Goal: Information Seeking & Learning: Learn about a topic

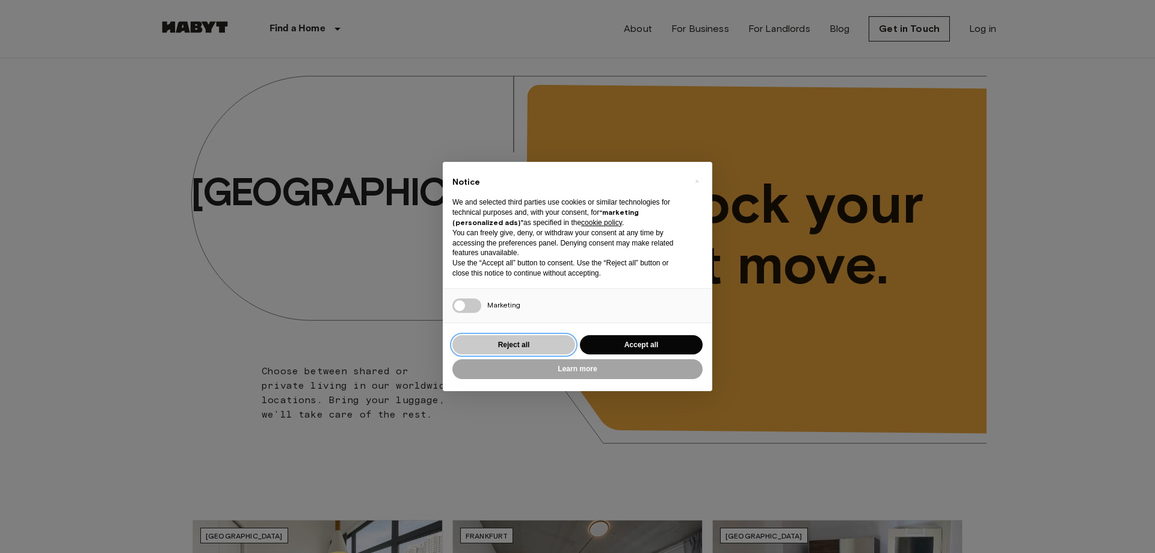
click at [541, 338] on button "Reject all" at bounding box center [513, 345] width 123 height 20
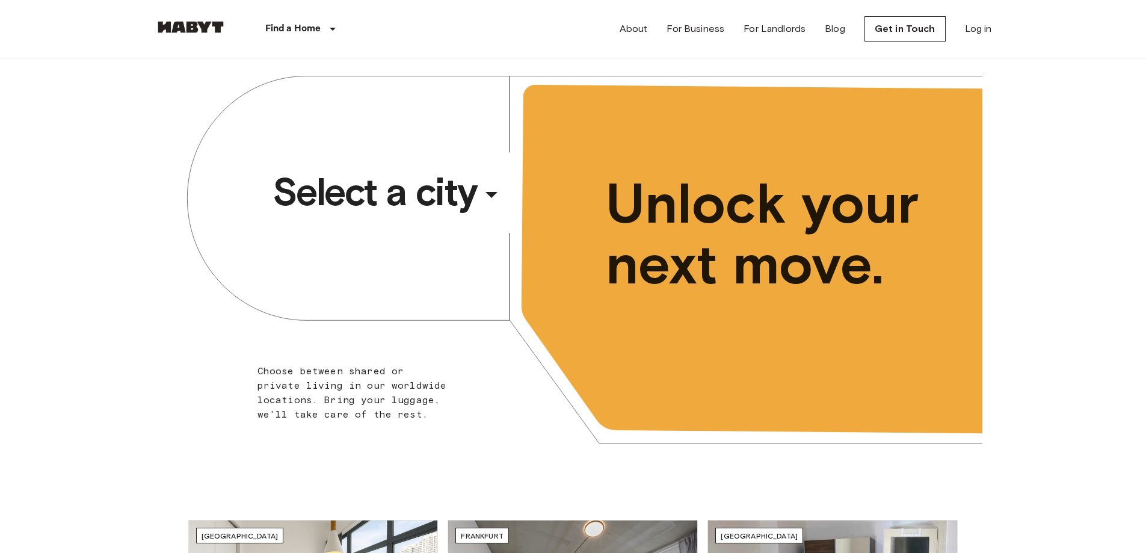
click at [492, 180] on icon "button" at bounding box center [491, 194] width 29 height 29
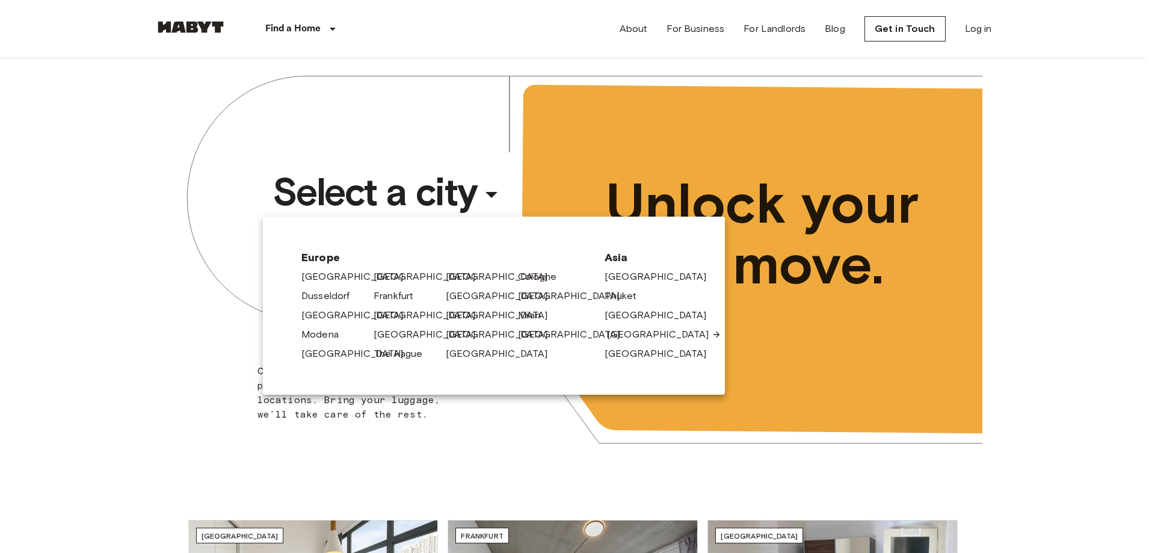
click at [610, 333] on link "[GEOGRAPHIC_DATA]" at bounding box center [664, 334] width 114 height 14
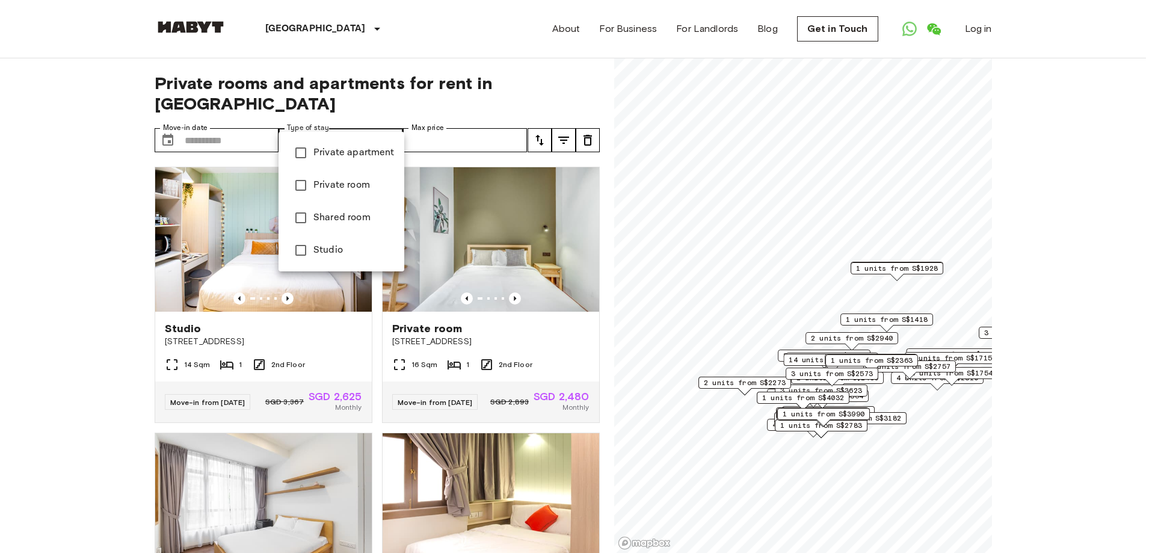
click at [337, 249] on span "Studio" at bounding box center [353, 250] width 81 height 14
type input "******"
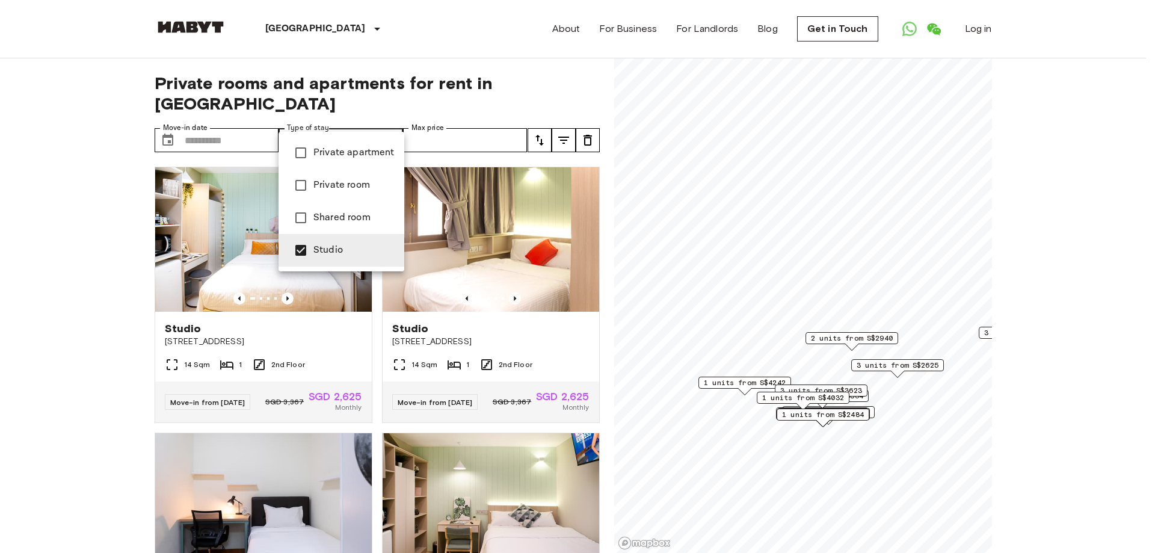
click at [74, 227] on div at bounding box center [577, 276] width 1155 height 553
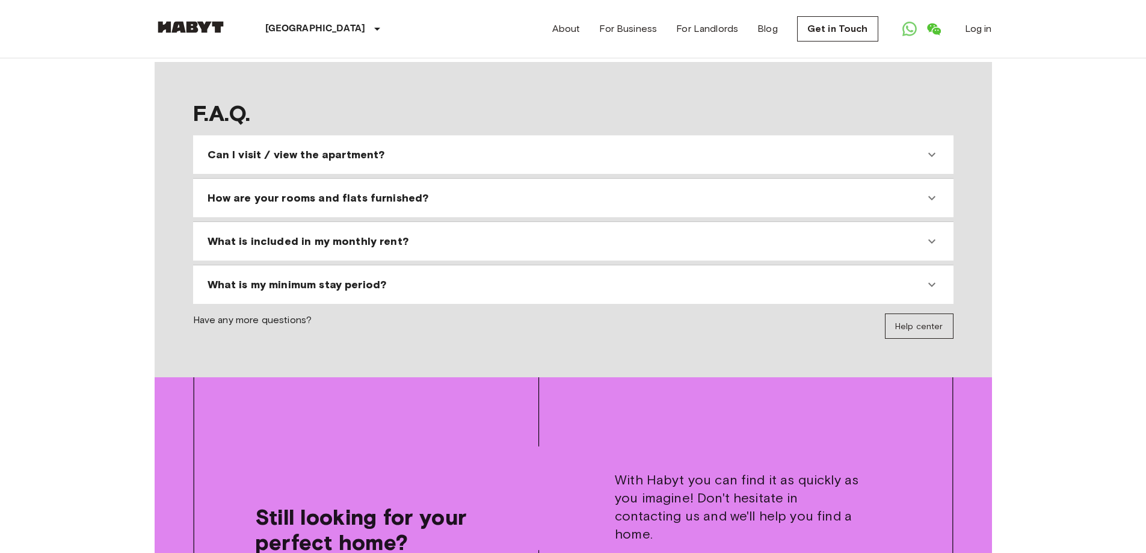
scroll to position [1238, 0]
click at [276, 233] on span "What is included in my monthly rent?" at bounding box center [308, 240] width 201 height 14
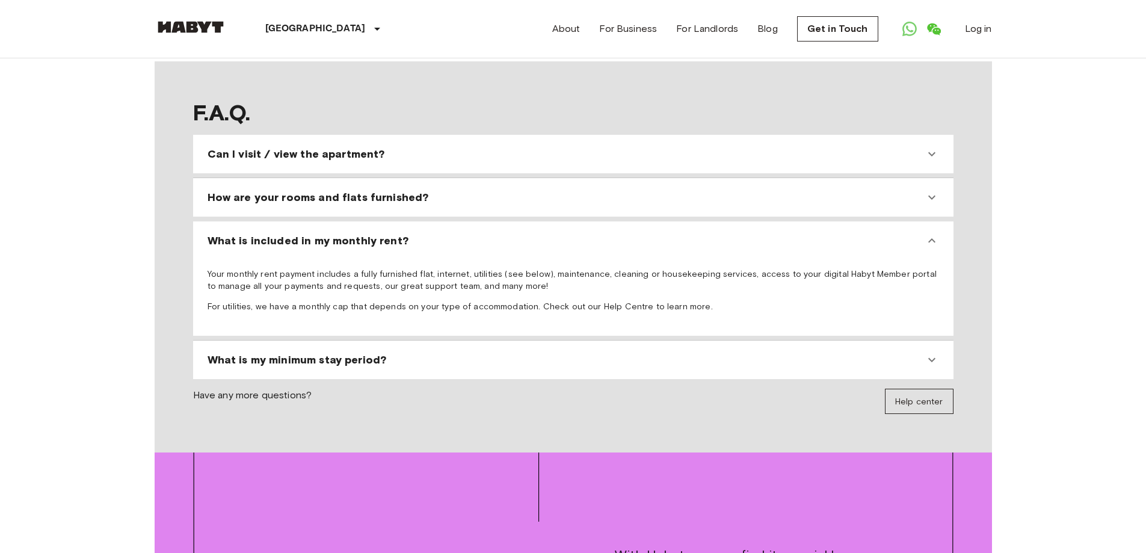
click at [276, 233] on span "What is included in my monthly rent?" at bounding box center [308, 240] width 201 height 14
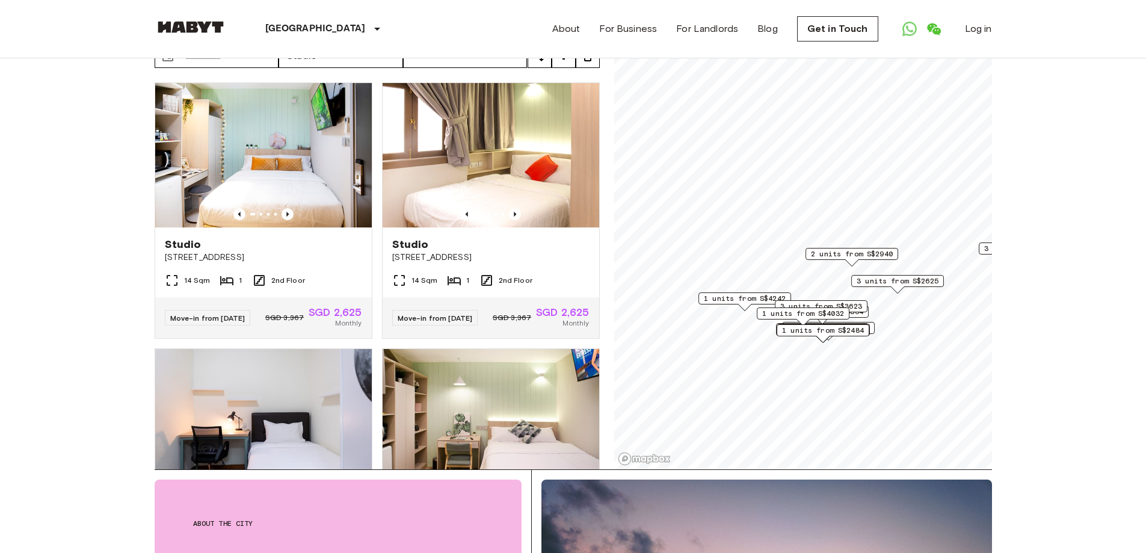
scroll to position [0, 0]
